Goal: Contribute content: Add original content to the website for others to see

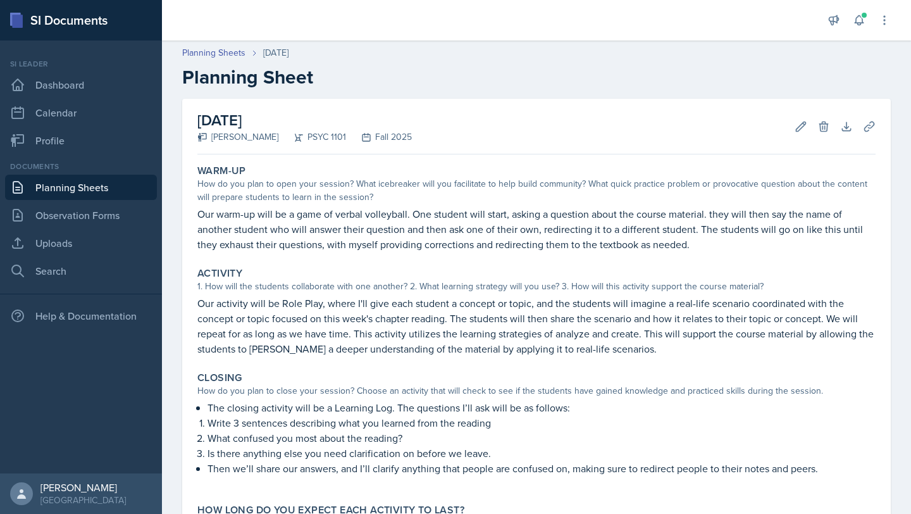
scroll to position [121, 0]
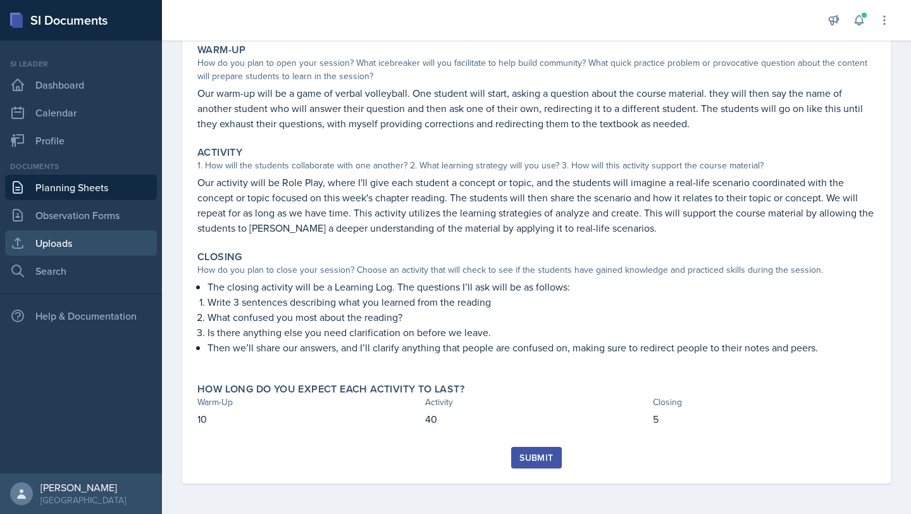
click at [71, 240] on link "Uploads" at bounding box center [81, 242] width 152 height 25
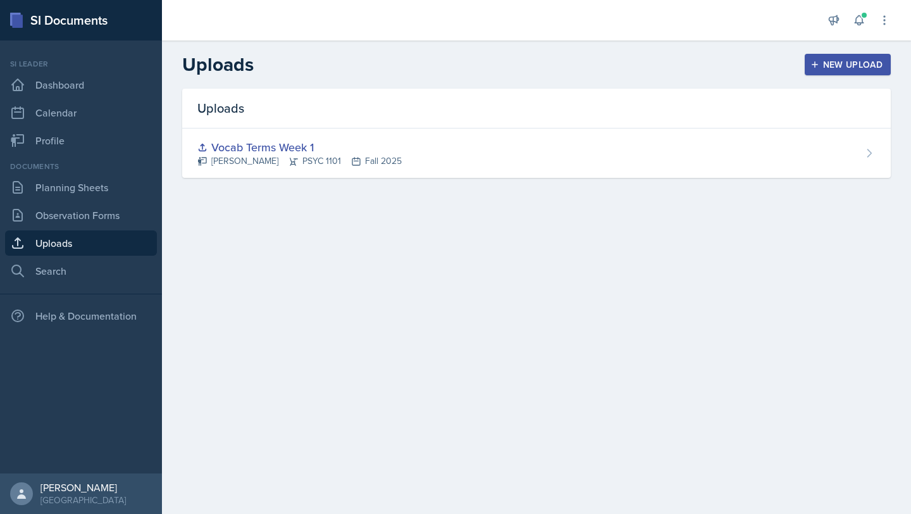
click at [833, 59] on div "New Upload" at bounding box center [848, 64] width 70 height 10
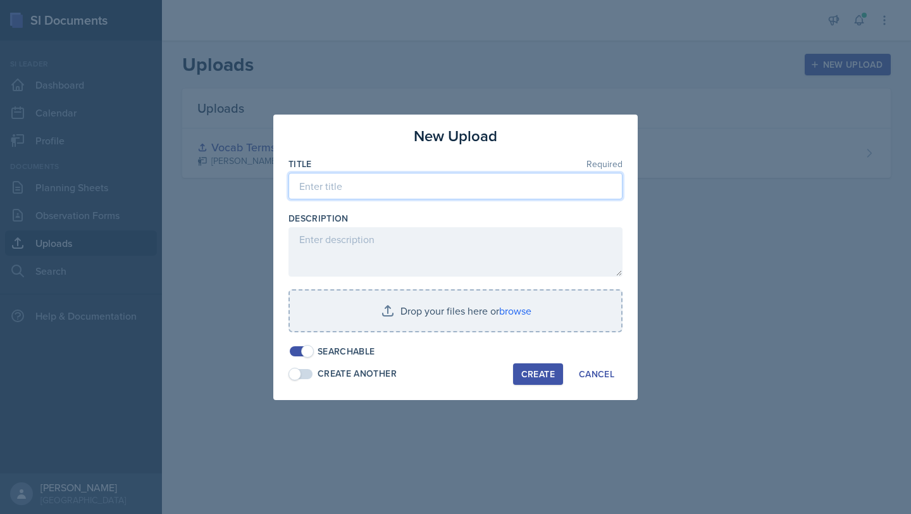
click at [413, 188] on input at bounding box center [456, 186] width 334 height 27
type input "S"
type input "R"
type input "Week 3 Resources"
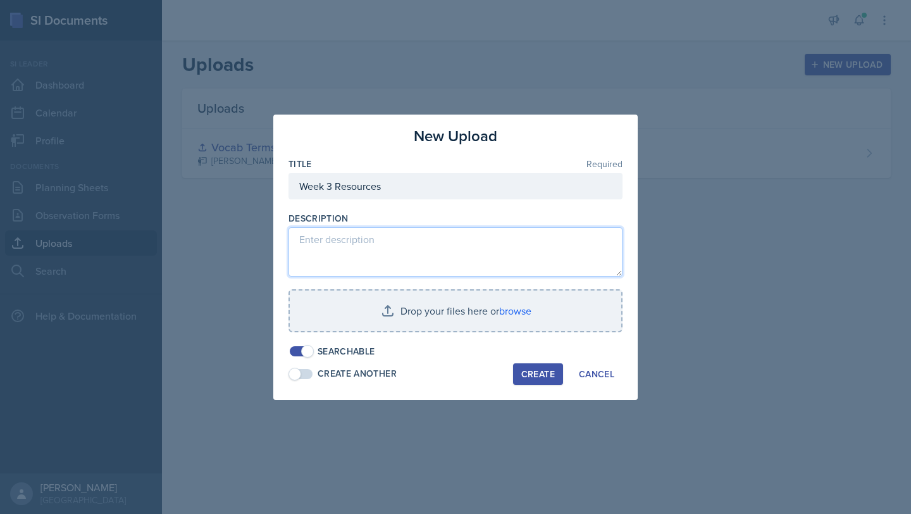
click at [366, 233] on textarea at bounding box center [456, 251] width 334 height 49
type textarea "v"
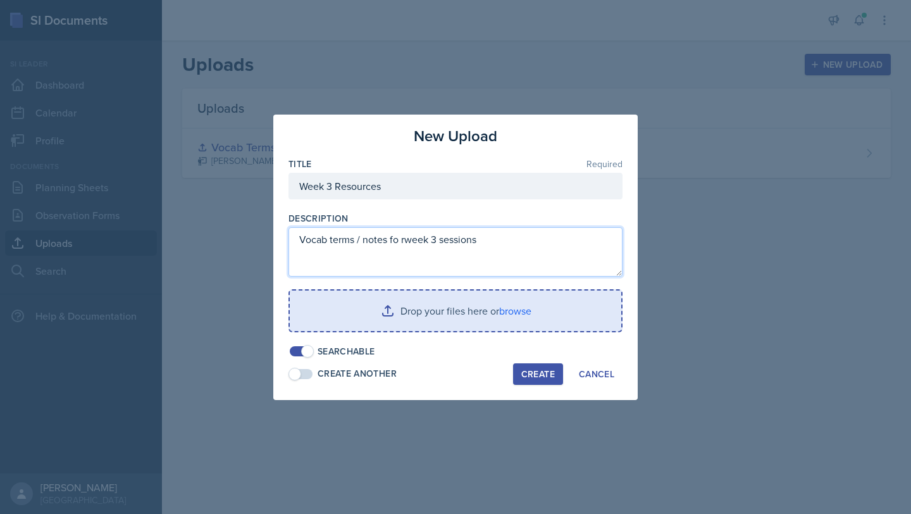
type textarea "Vocab terms / notes fo rweek 3 sessions"
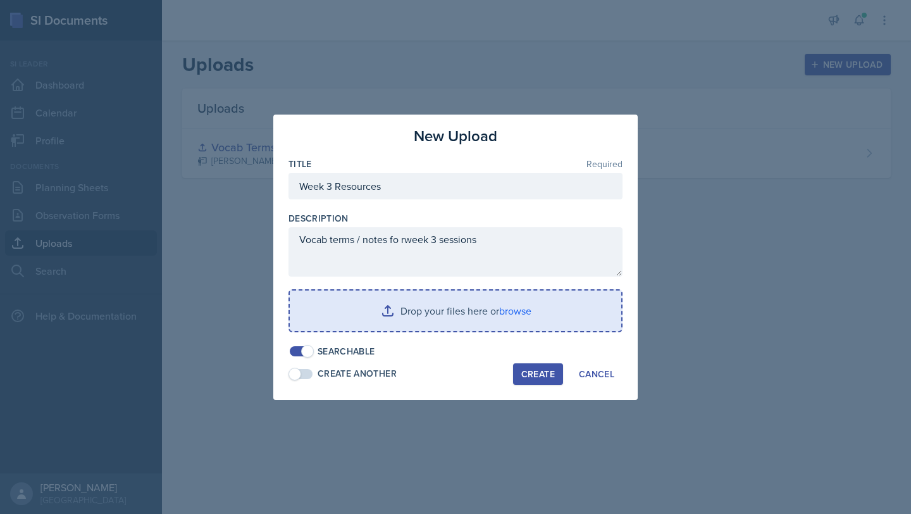
click at [368, 316] on input "file" at bounding box center [456, 310] width 332 height 40
click at [375, 301] on input "file" at bounding box center [456, 310] width 332 height 40
click at [334, 290] on input "file" at bounding box center [456, 310] width 332 height 40
click at [368, 308] on input "file" at bounding box center [456, 310] width 332 height 40
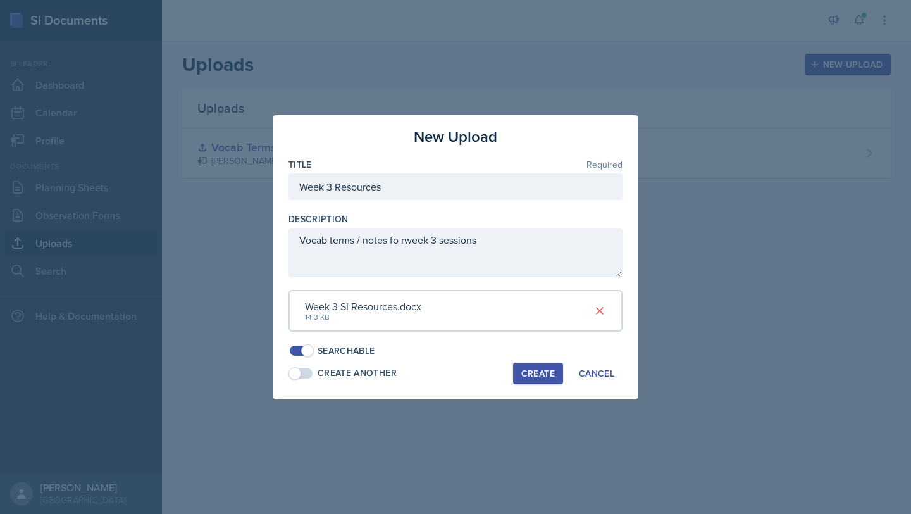
click at [528, 373] on div "Create" at bounding box center [538, 373] width 34 height 10
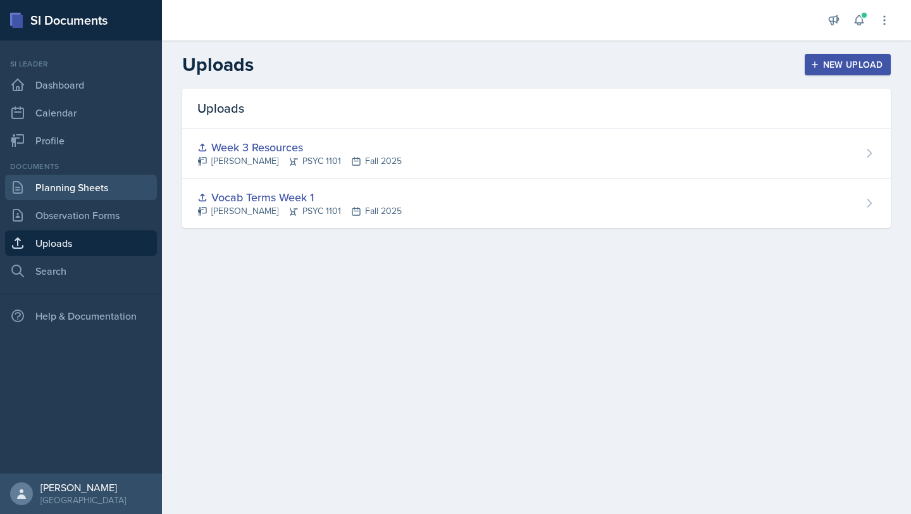
click at [98, 190] on link "Planning Sheets" at bounding box center [81, 187] width 152 height 25
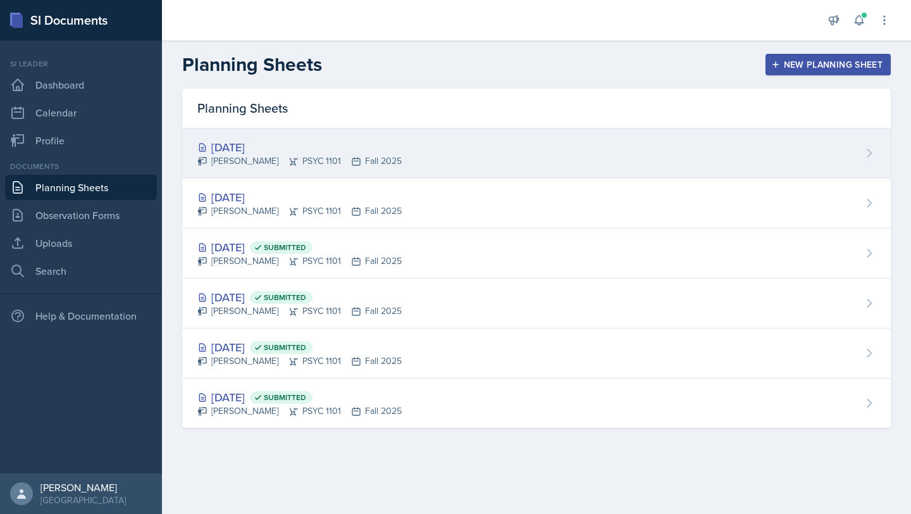
click at [311, 152] on div "[DATE]" at bounding box center [299, 147] width 204 height 17
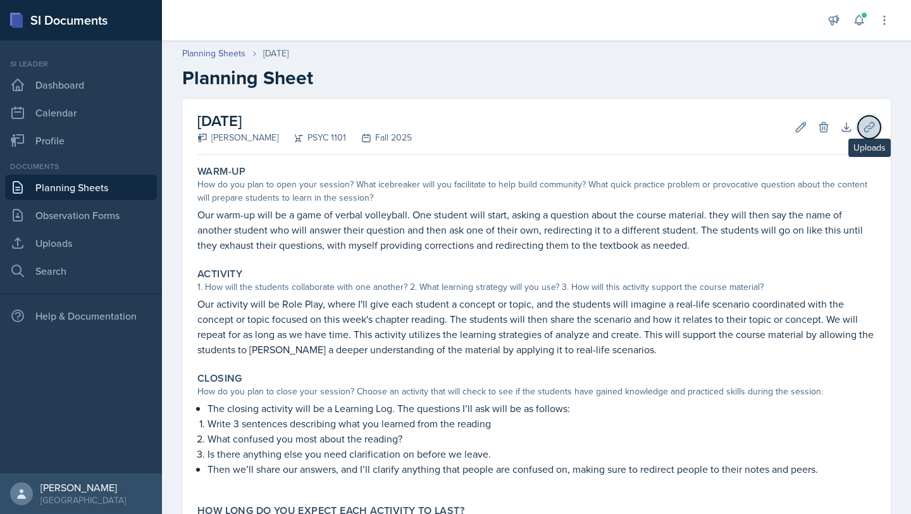
click at [866, 129] on icon at bounding box center [869, 127] width 13 height 13
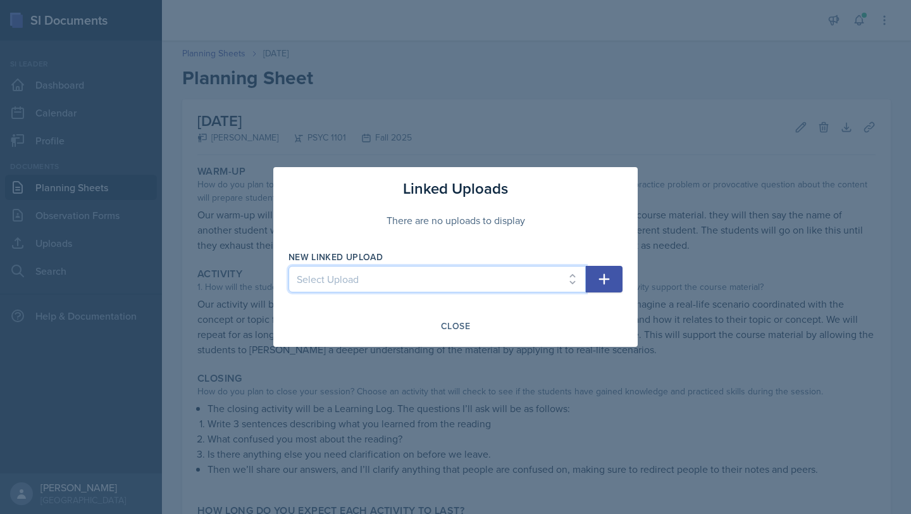
click at [433, 288] on select "Select Upload Vocab Terms Week 1 Week 3 Resources" at bounding box center [437, 279] width 297 height 27
select select "e945d8a5-94a4-48e7-80ac-478687e69086"
click at [289, 266] on select "Select Upload Vocab Terms Week 1 Week 3 Resources" at bounding box center [437, 279] width 297 height 27
click at [598, 287] on button "button" at bounding box center [604, 279] width 37 height 27
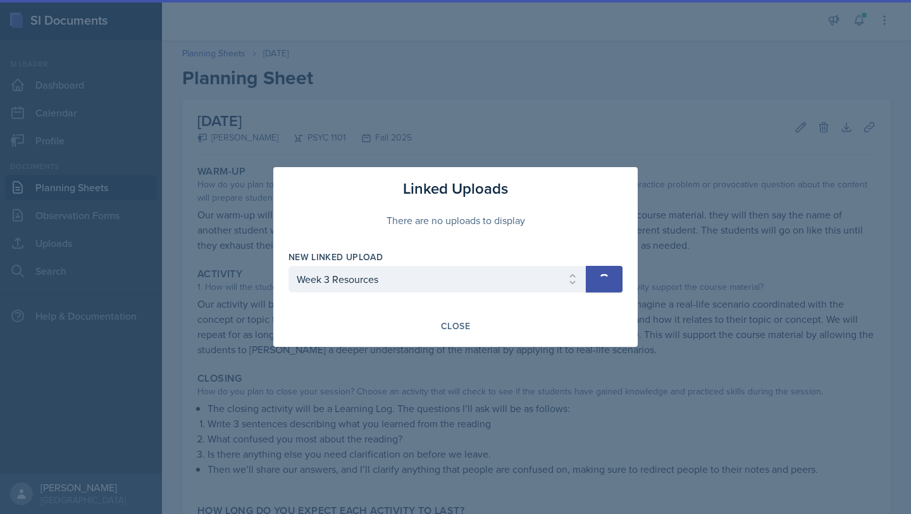
select select
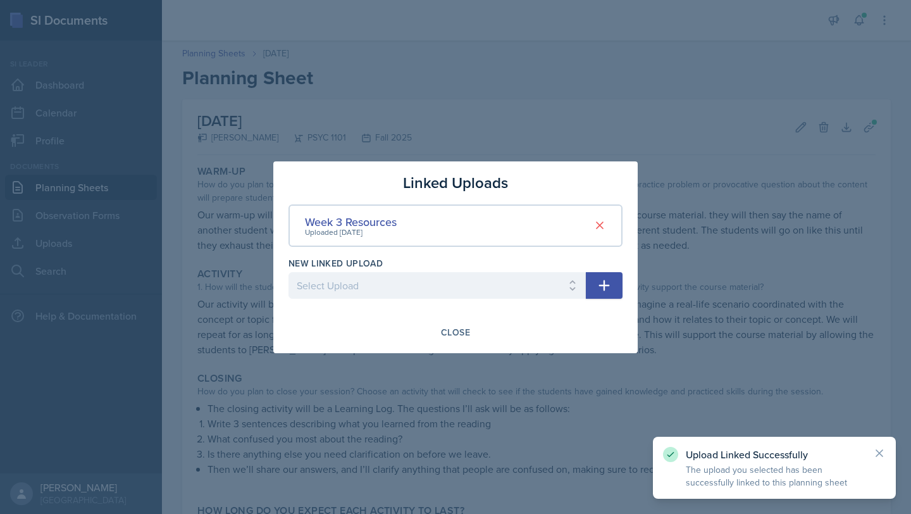
click at [678, 228] on div at bounding box center [455, 257] width 911 height 514
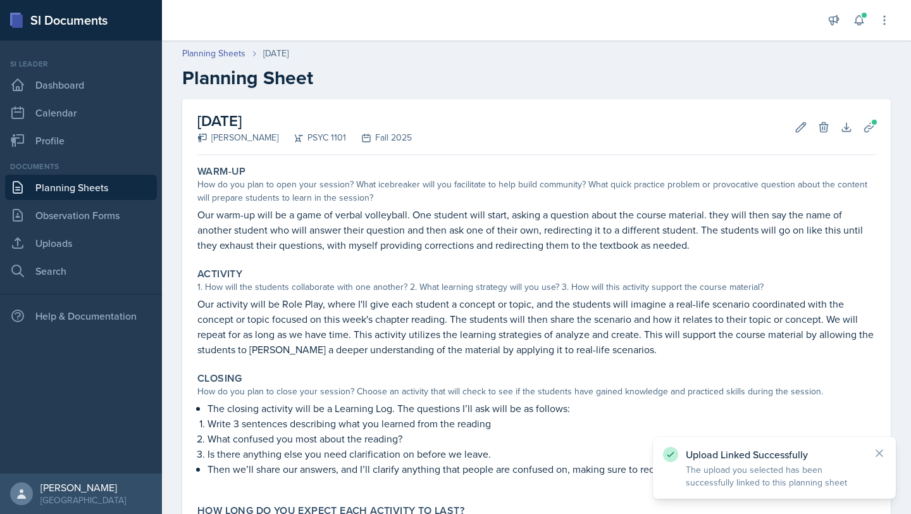
click at [110, 197] on link "Planning Sheets" at bounding box center [81, 187] width 152 height 25
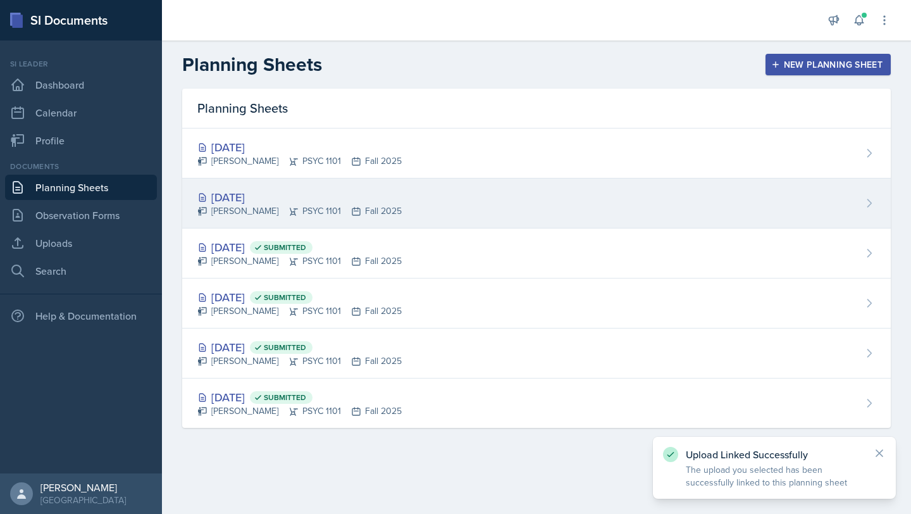
click at [287, 187] on div "[DATE] [PERSON_NAME] PSYC 1101 Fall 2025" at bounding box center [536, 203] width 709 height 50
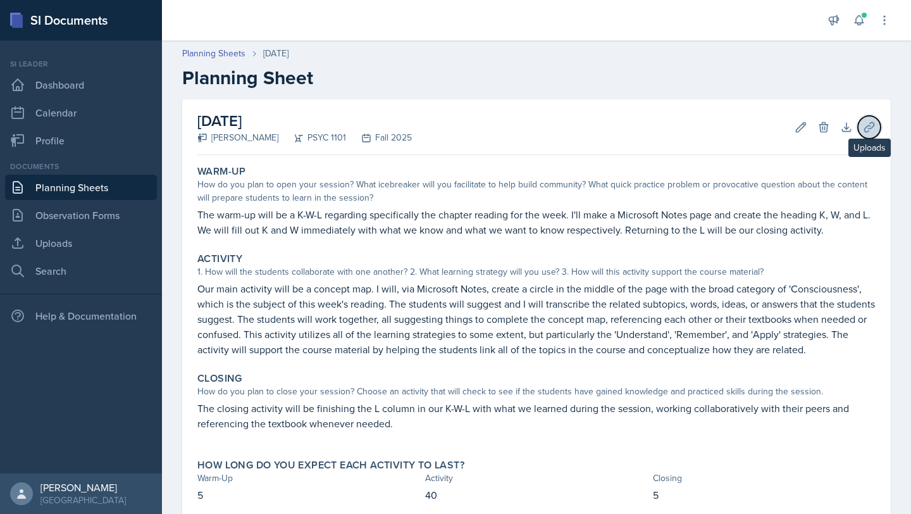
click at [876, 121] on button "Uploads" at bounding box center [869, 127] width 23 height 23
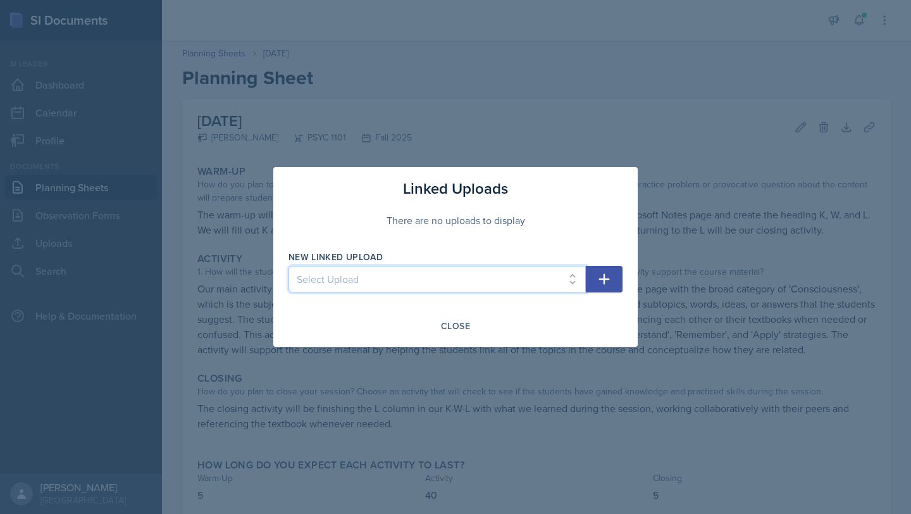
click at [456, 291] on select "Select Upload Vocab Terms Week 1 Week 3 Resources" at bounding box center [437, 279] width 297 height 27
select select "e945d8a5-94a4-48e7-80ac-478687e69086"
click at [289, 266] on select "Select Upload Vocab Terms Week 1 Week 3 Resources" at bounding box center [437, 279] width 297 height 27
click at [597, 287] on button "button" at bounding box center [604, 279] width 37 height 27
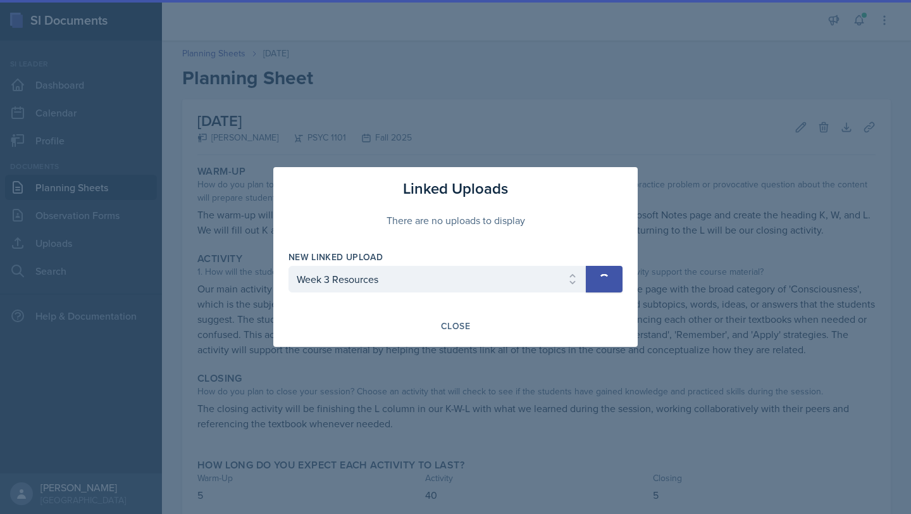
select select
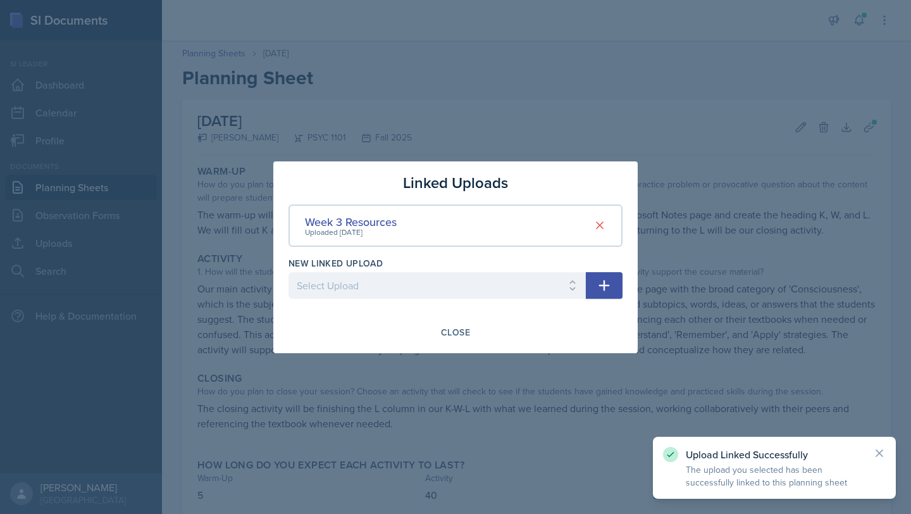
click at [557, 404] on div at bounding box center [455, 257] width 911 height 514
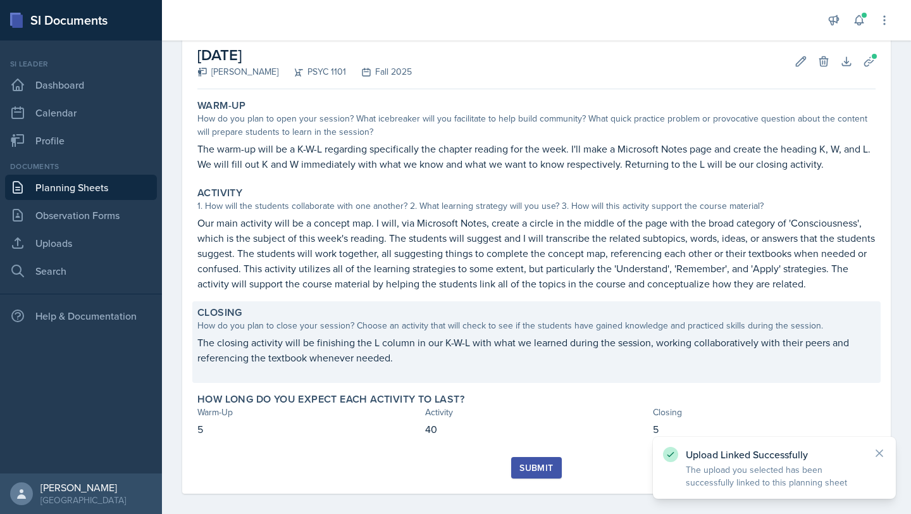
scroll to position [76, 0]
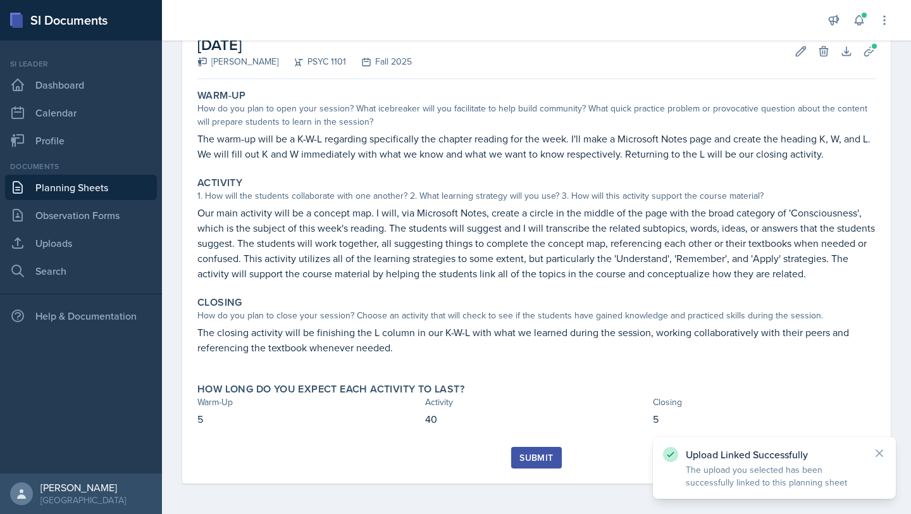
click at [536, 457] on div "Submit" at bounding box center [537, 457] width 34 height 10
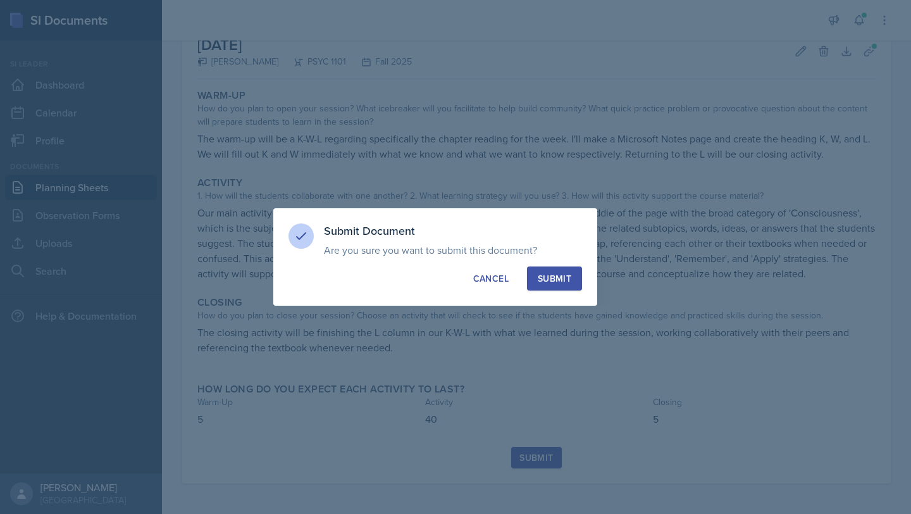
click at [545, 275] on div "Submit" at bounding box center [555, 278] width 34 height 13
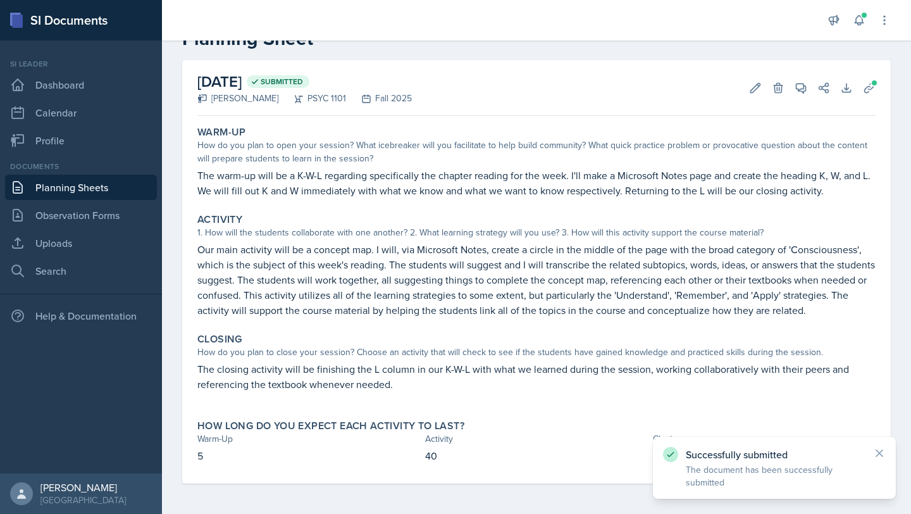
click at [90, 181] on link "Planning Sheets" at bounding box center [81, 187] width 152 height 25
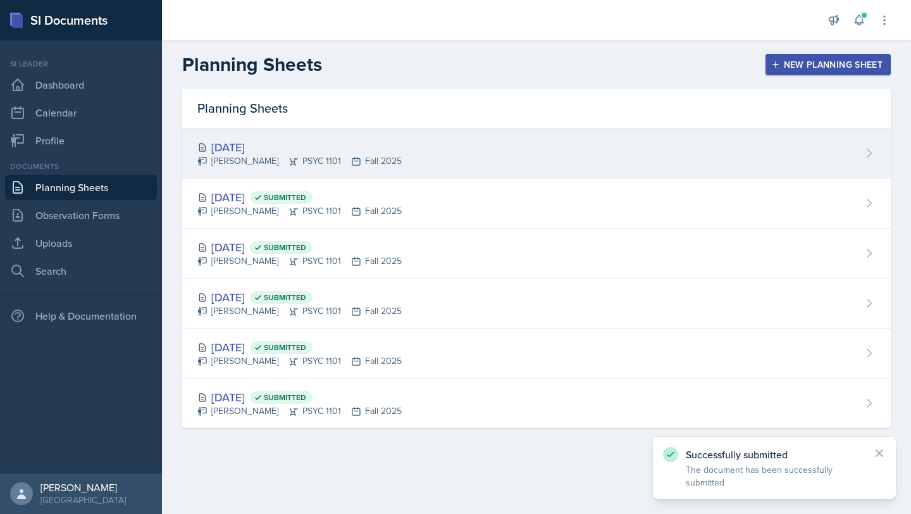
click at [289, 156] on icon at bounding box center [294, 161] width 10 height 10
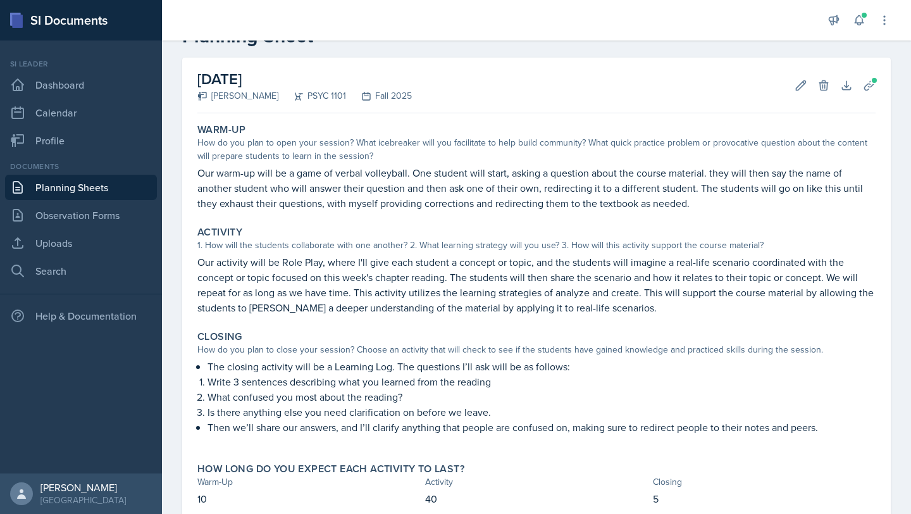
scroll to position [101, 0]
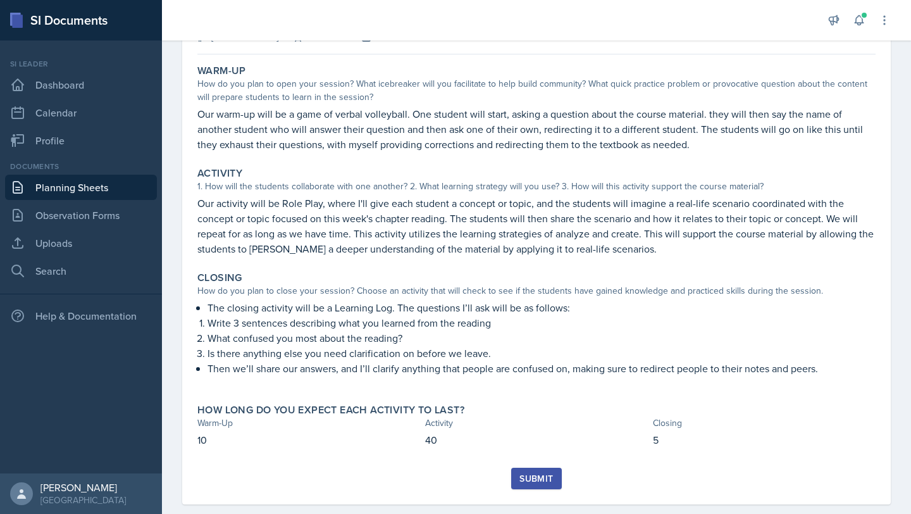
click at [528, 479] on div "Submit" at bounding box center [537, 478] width 34 height 10
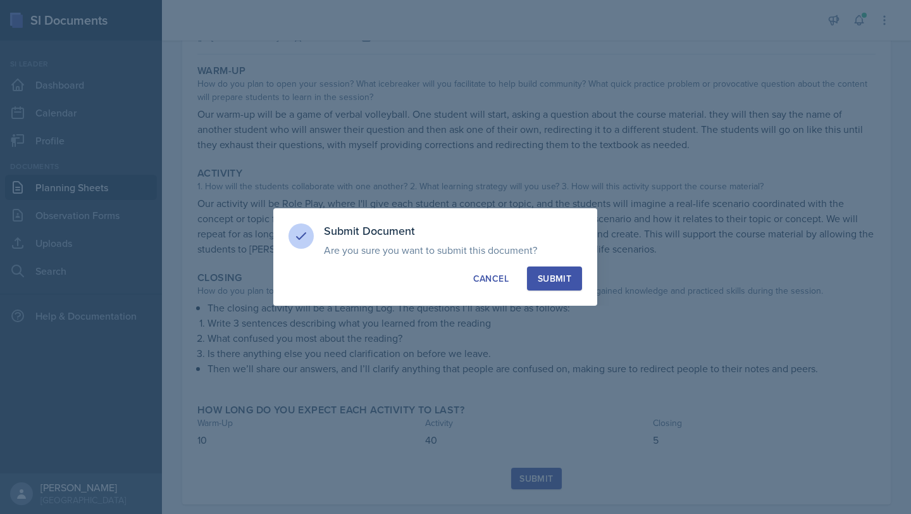
click at [538, 276] on div "Submit" at bounding box center [555, 278] width 34 height 13
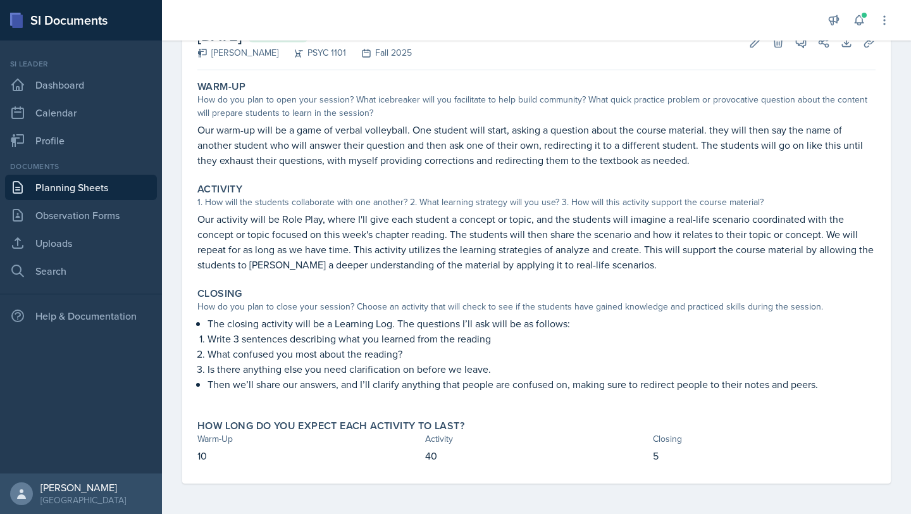
click at [552, 60] on div "[DATE] Submitted [PERSON_NAME] PSYC 1101 Fall 2025 Edit Delete View Comments Co…" at bounding box center [536, 43] width 678 height 56
